Goal: Task Accomplishment & Management: Use online tool/utility

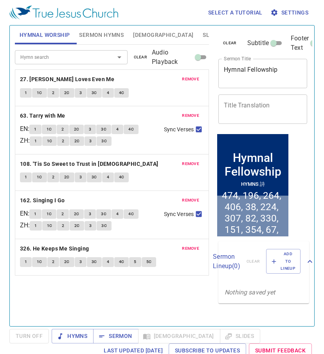
click at [139, 58] on span "clear" at bounding box center [141, 57] width 14 height 7
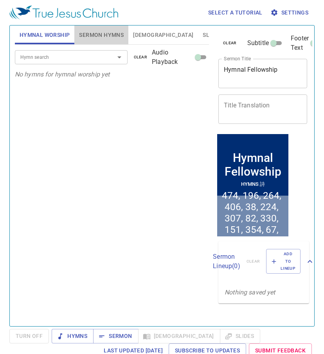
click at [103, 33] on span "Sermon Hymns" at bounding box center [101, 35] width 45 height 10
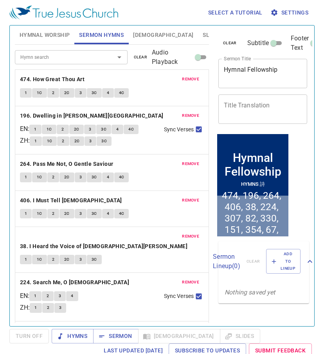
click at [136, 55] on span "clear" at bounding box center [141, 57] width 14 height 7
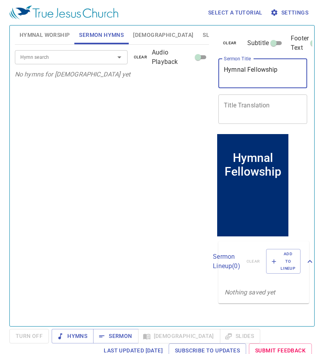
drag, startPoint x: 289, startPoint y: 71, endPoint x: 223, endPoint y: 72, distance: 66.6
click at [223, 72] on div "Hymnal Fellowship x Sermon Title" at bounding box center [262, 73] width 89 height 29
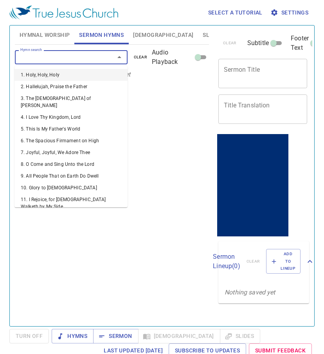
click at [51, 58] on input "Hymn search" at bounding box center [59, 56] width 85 height 9
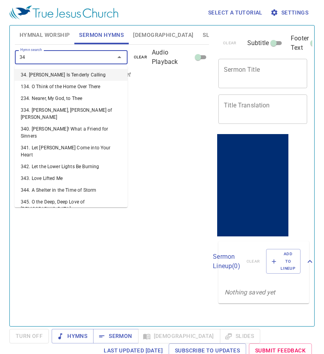
type input "349"
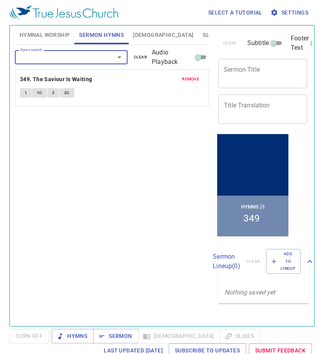
click at [140, 57] on span "clear" at bounding box center [141, 57] width 14 height 7
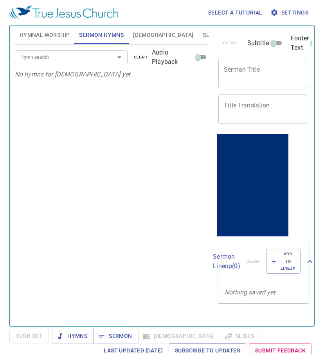
click at [40, 31] on span "Hymnal Worship" at bounding box center [45, 35] width 51 height 10
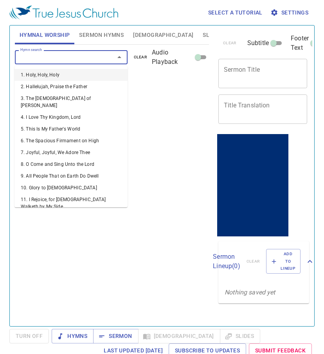
click at [37, 55] on input "Hymn search" at bounding box center [59, 56] width 85 height 9
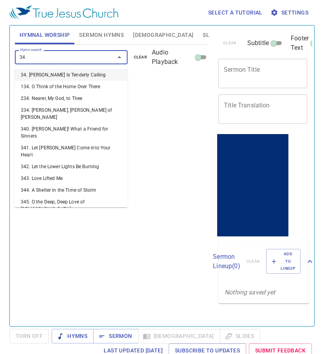
type input "349"
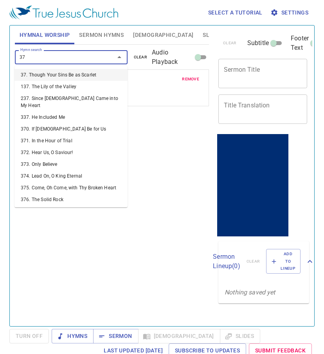
type input "379"
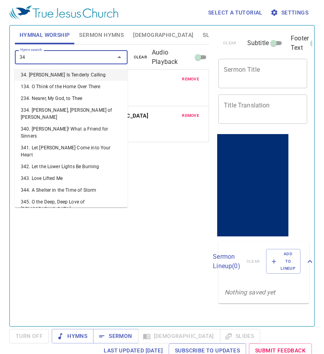
type input "341"
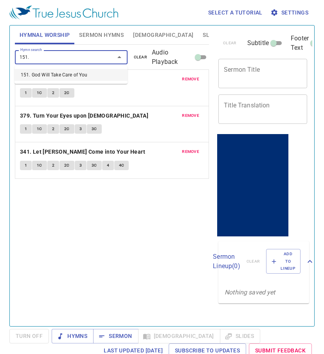
type input "151"
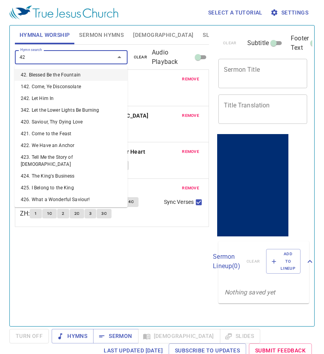
type input "421"
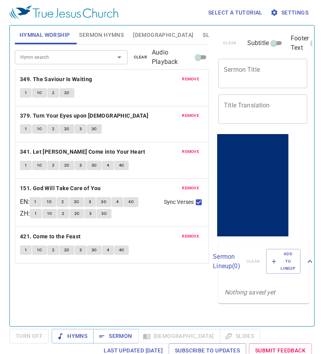
click at [25, 130] on span "1" at bounding box center [26, 128] width 2 height 7
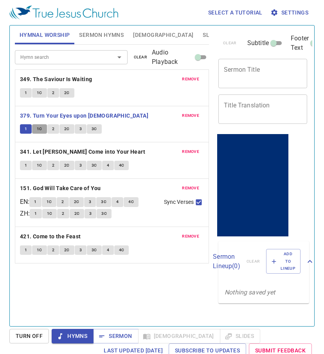
click at [38, 125] on button "1C" at bounding box center [39, 128] width 15 height 9
click at [55, 125] on button "2" at bounding box center [53, 128] width 12 height 9
click at [66, 128] on span "2C" at bounding box center [66, 128] width 5 height 7
click at [82, 127] on button "3" at bounding box center [81, 128] width 12 height 9
click at [94, 128] on span "3C" at bounding box center [94, 128] width 5 height 7
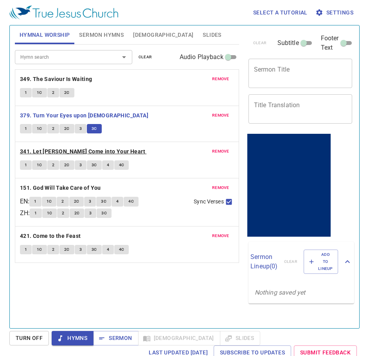
click at [36, 153] on b "341. Let Jesus Come into Your Heart" at bounding box center [82, 152] width 125 height 10
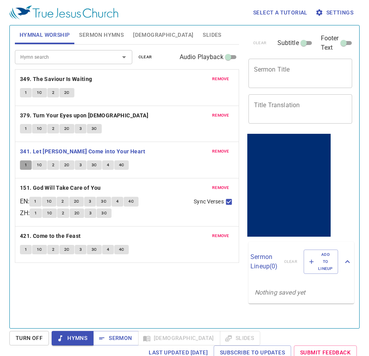
click at [27, 162] on span "1" at bounding box center [26, 165] width 2 height 7
click at [35, 164] on button "1C" at bounding box center [39, 165] width 15 height 9
click at [54, 166] on span "2" at bounding box center [53, 165] width 2 height 7
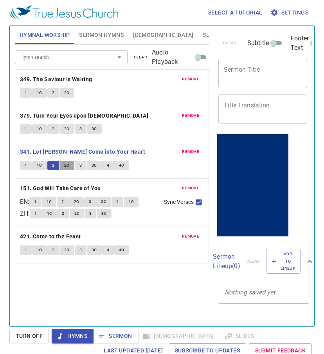
click at [64, 167] on span "2C" at bounding box center [66, 165] width 5 height 7
click at [80, 164] on span "3" at bounding box center [80, 165] width 2 height 7
click at [153, 126] on div "1 1C 2 2C 3 3C" at bounding box center [112, 129] width 184 height 11
click at [93, 164] on span "3C" at bounding box center [94, 165] width 5 height 7
click at [105, 168] on button "4" at bounding box center [108, 165] width 12 height 9
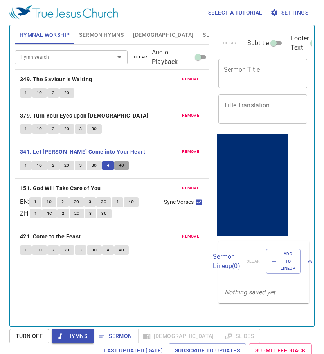
click at [120, 165] on span "4C" at bounding box center [121, 165] width 5 height 7
click at [41, 188] on b "151. God Will Take Care of You" at bounding box center [60, 188] width 81 height 10
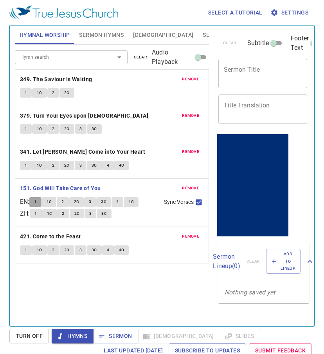
click at [36, 200] on span "1" at bounding box center [35, 201] width 2 height 7
click at [139, 96] on div "1 1C 2 2C" at bounding box center [112, 93] width 184 height 11
click at [56, 202] on button "1C" at bounding box center [49, 201] width 15 height 9
click at [64, 202] on span "2" at bounding box center [62, 201] width 2 height 7
click at [79, 199] on span "2C" at bounding box center [76, 201] width 5 height 7
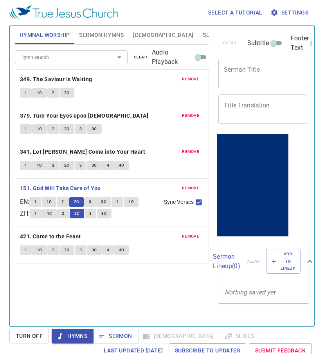
click at [91, 203] on span "3" at bounding box center [90, 201] width 2 height 7
click at [106, 200] on span "3C" at bounding box center [103, 201] width 5 height 7
click at [122, 205] on button "4" at bounding box center [118, 201] width 12 height 9
click at [104, 206] on button "3C" at bounding box center [103, 201] width 15 height 9
click at [259, 74] on textarea "Sermon Title" at bounding box center [263, 73] width 78 height 15
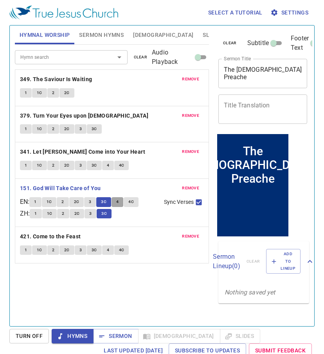
click at [119, 203] on button "4" at bounding box center [118, 201] width 12 height 9
click at [291, 67] on textarea "The Gospel Preache" at bounding box center [263, 73] width 78 height 15
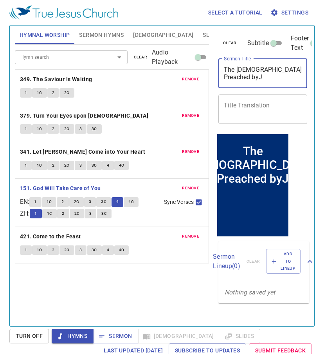
type textarea "The Gospel Preached byJe"
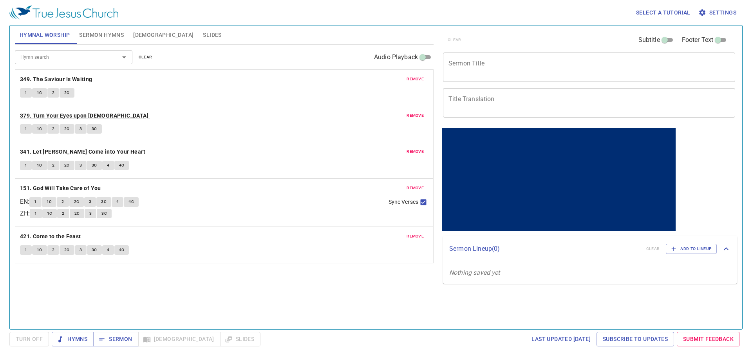
click at [40, 116] on b "379. Turn Your Eyes upon [DEMOGRAPHIC_DATA]" at bounding box center [84, 116] width 128 height 10
click at [26, 129] on span "1" at bounding box center [26, 128] width 2 height 7
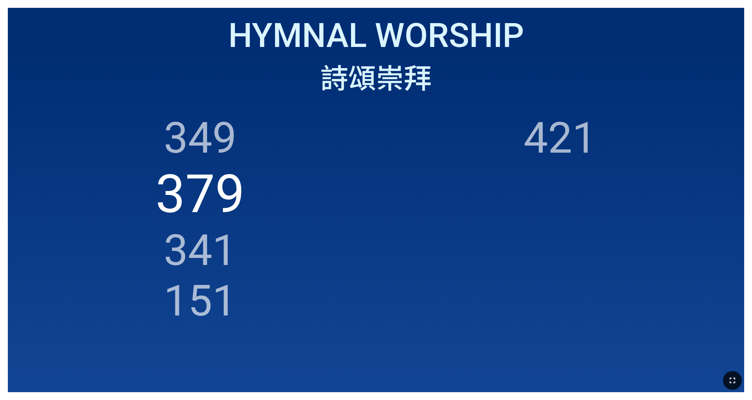
click at [313, 250] on icon "button" at bounding box center [732, 380] width 9 height 9
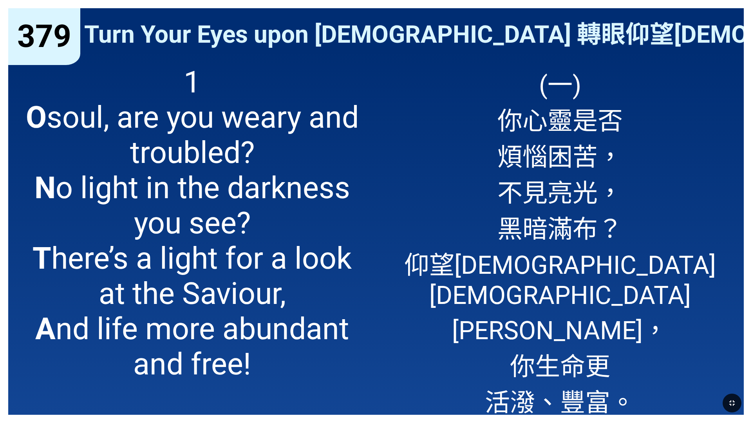
click at [313, 250] on icon "button" at bounding box center [731, 402] width 5 height 5
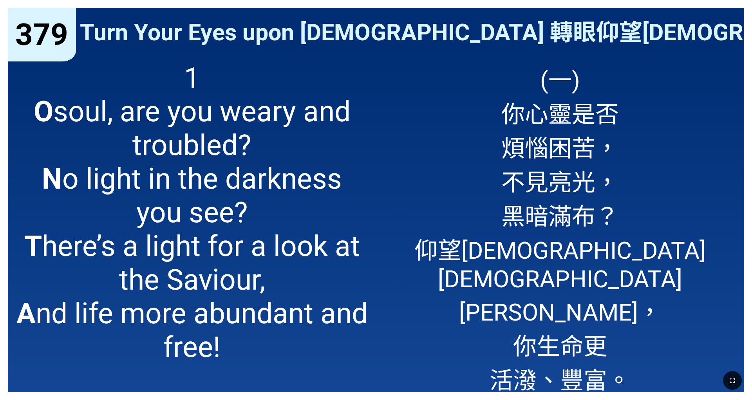
click at [313, 250] on icon "button" at bounding box center [732, 380] width 9 height 9
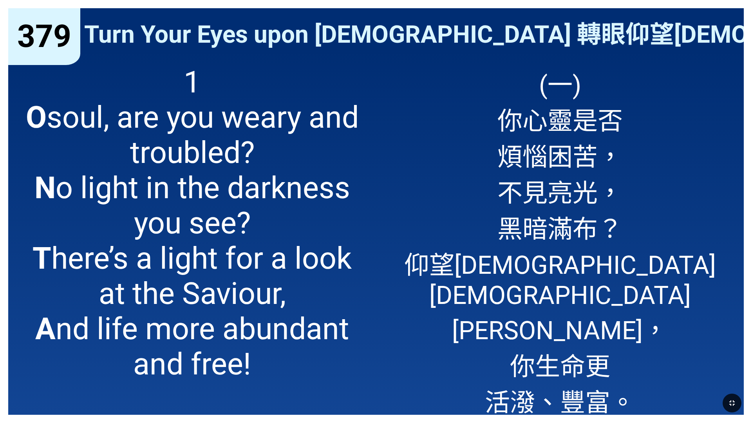
click at [313, 143] on div "(一) 你心靈是否 煩惱困苦， 不見亮光， 黑暗滿布？ 仰望救主 耶穌得光明， 你生命更 活潑、豐富。" at bounding box center [560, 235] width 368 height 359
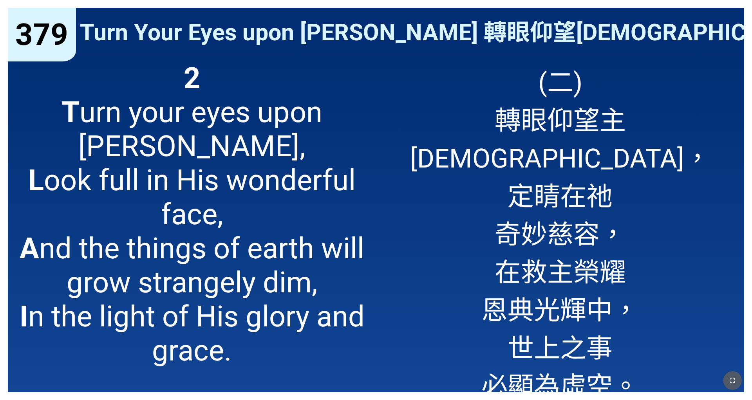
click at [313, 250] on icon "button" at bounding box center [732, 380] width 9 height 9
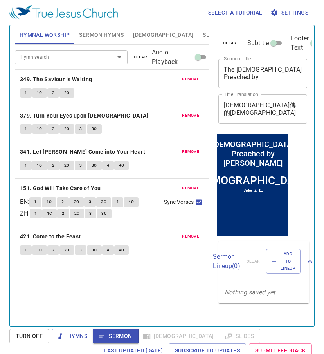
click at [83, 333] on span "Hymns" at bounding box center [72, 336] width 29 height 10
click at [101, 336] on icon "button" at bounding box center [102, 336] width 8 height 8
click at [96, 38] on span "Sermon Hymns" at bounding box center [101, 35] width 45 height 10
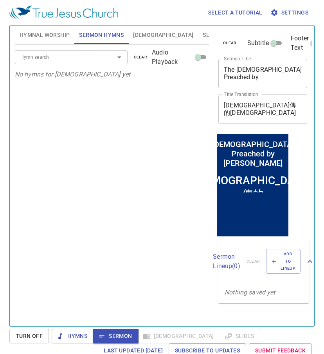
click at [93, 56] on input "Hymn search" at bounding box center [59, 56] width 85 height 9
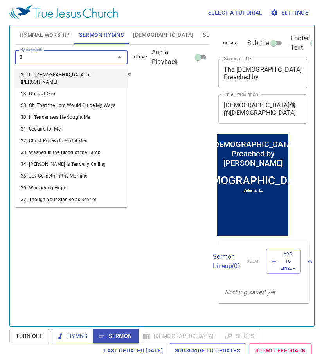
type input "34"
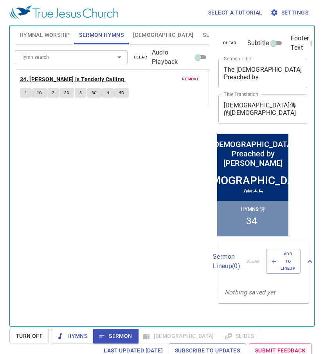
click at [74, 79] on b "34. [PERSON_NAME] Is Tenderly Calling" at bounding box center [72, 79] width 105 height 10
click at [25, 94] on span "1" at bounding box center [26, 92] width 2 height 7
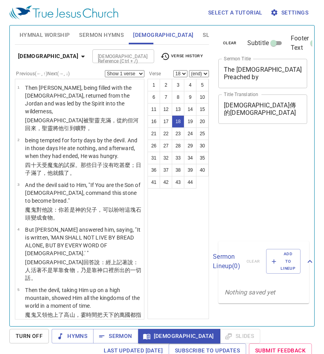
select select "18"
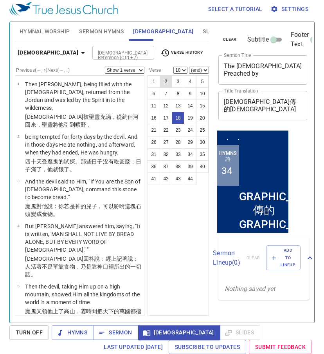
scroll to position [681, 0]
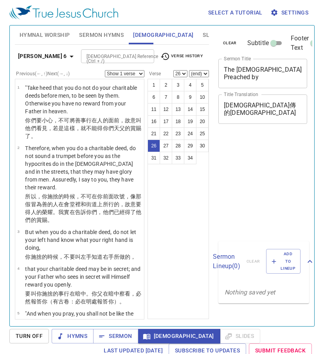
select select "26"
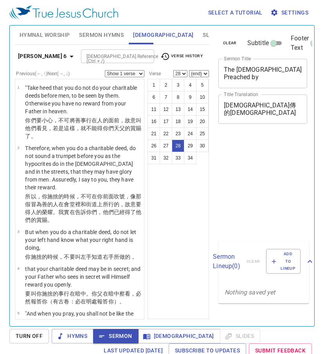
select select "28"
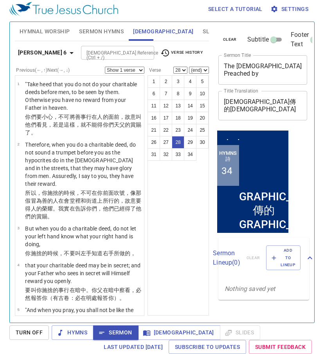
scroll to position [1350, 0]
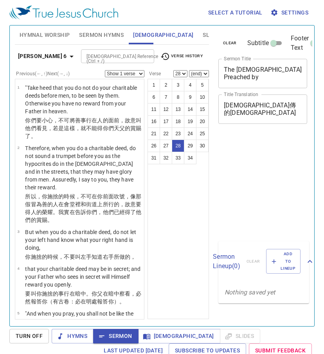
select select "28"
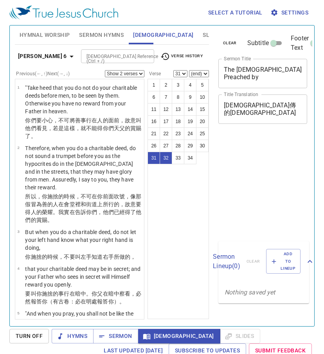
select select "2"
select select "31"
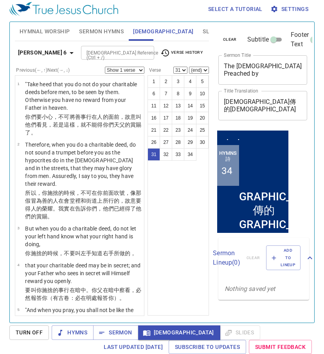
scroll to position [1350, 0]
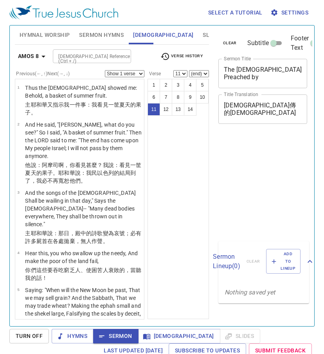
select select "11"
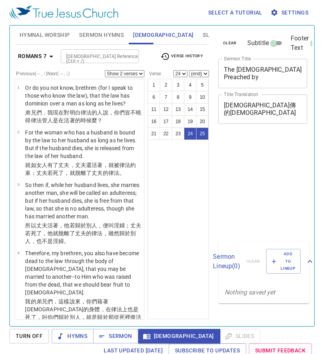
select select "2"
select select "24"
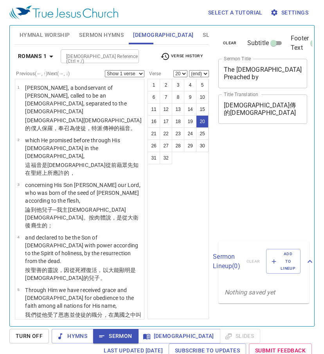
select select "20"
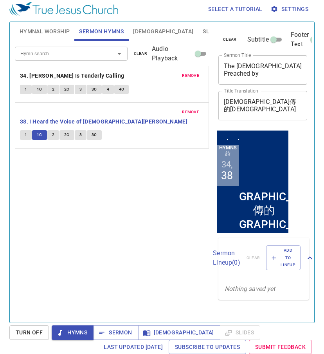
scroll to position [4, 0]
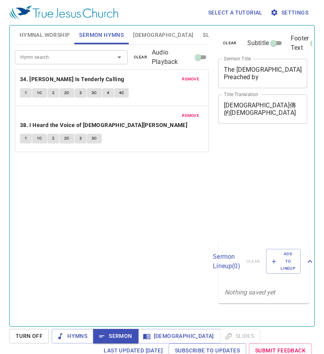
scroll to position [4, 0]
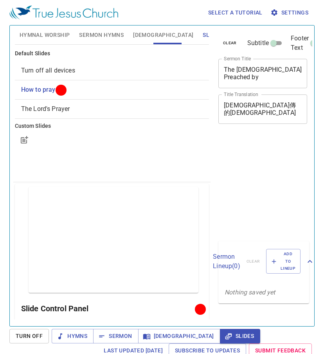
scroll to position [4, 0]
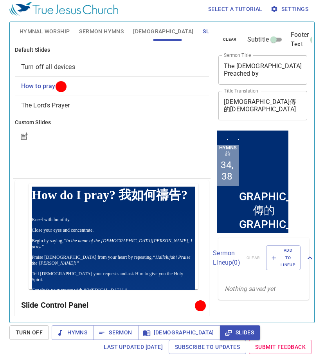
scroll to position [4, 0]
